Goal: Obtain resource: Obtain resource

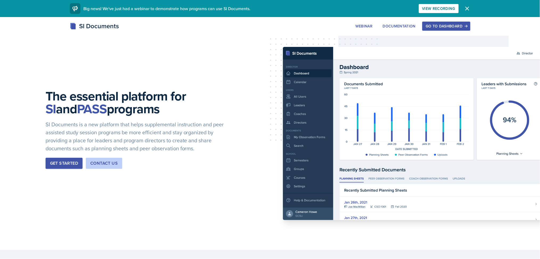
click at [444, 23] on button "Go to Dashboard" at bounding box center [446, 26] width 48 height 9
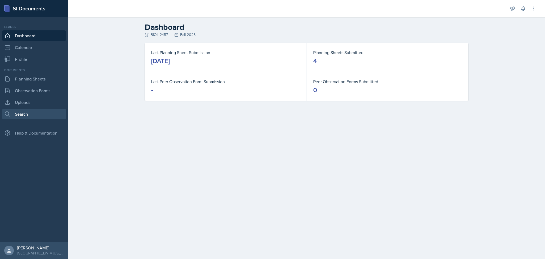
click at [35, 118] on link "Search" at bounding box center [34, 114] width 64 height 11
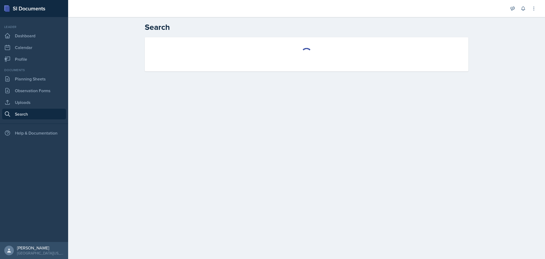
select select "all"
select select "1"
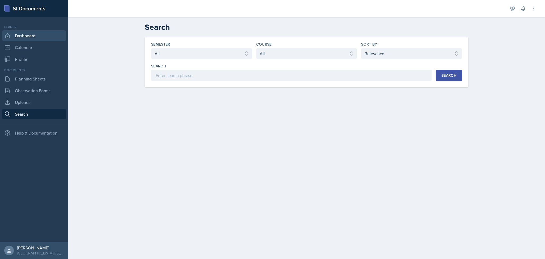
click at [46, 34] on link "Dashboard" at bounding box center [34, 35] width 64 height 11
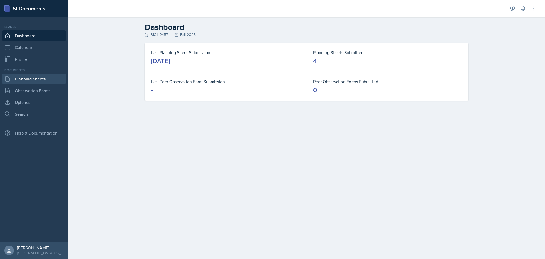
click at [44, 79] on link "Planning Sheets" at bounding box center [34, 78] width 64 height 11
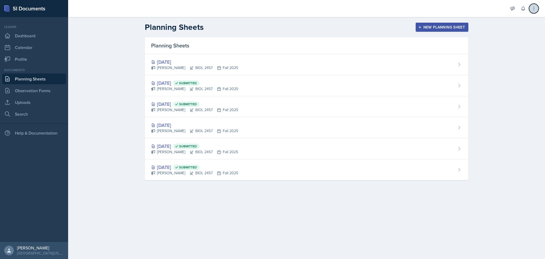
click at [532, 10] on icon at bounding box center [534, 8] width 5 height 5
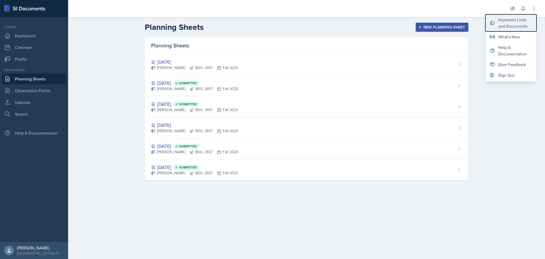
click at [514, 30] on button "Important Links and Documents" at bounding box center [511, 22] width 51 height 17
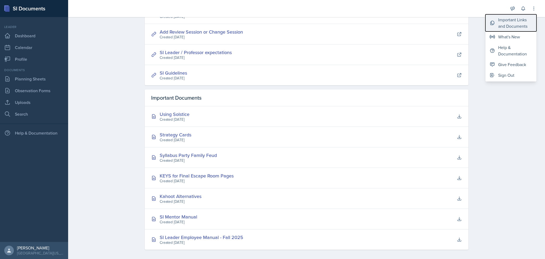
scroll to position [113, 0]
click at [189, 215] on div "SI Mentor Manual" at bounding box center [179, 215] width 38 height 7
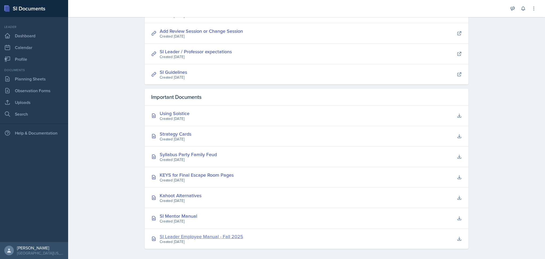
click at [213, 236] on div "SI Leader Employee Manual - Fall 2025" at bounding box center [202, 236] width 84 height 7
click at [39, 75] on link "Planning Sheets" at bounding box center [34, 78] width 64 height 11
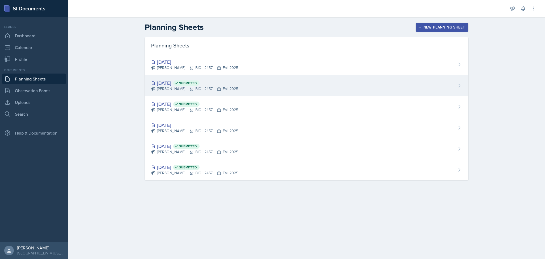
click at [173, 83] on div "[DATE] Submitted" at bounding box center [194, 82] width 87 height 7
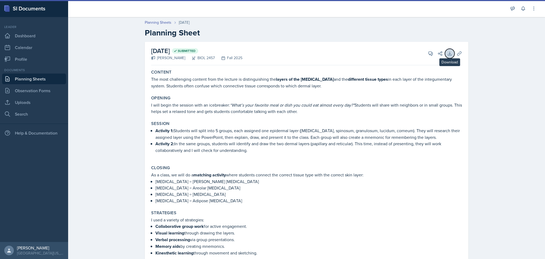
click at [447, 52] on icon at bounding box center [449, 53] width 5 height 5
